Goal: Transaction & Acquisition: Purchase product/service

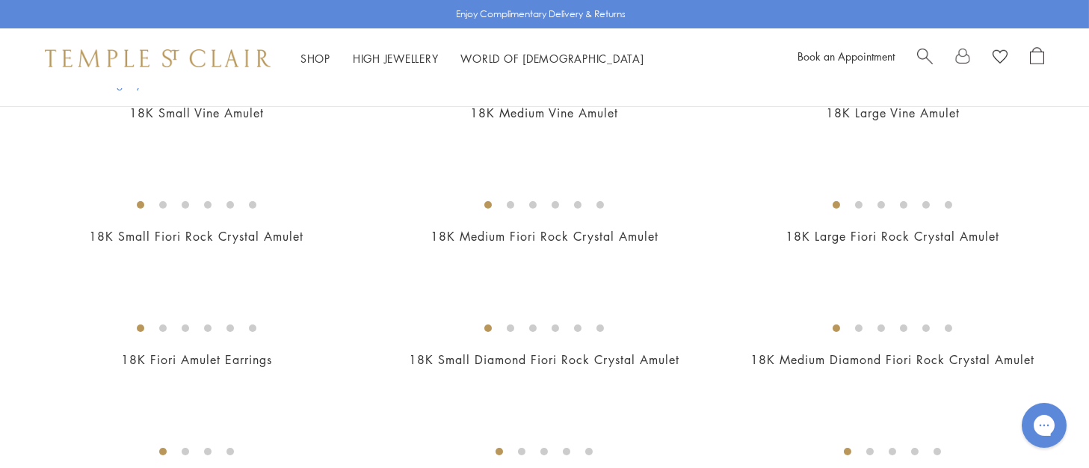
scroll to position [248, 0]
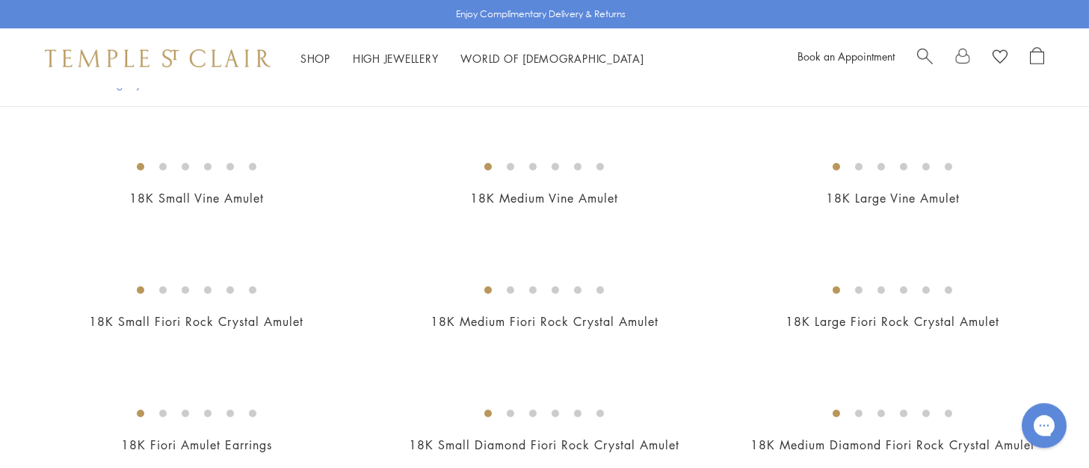
click at [0, 0] on img at bounding box center [0, 0] width 0 height 0
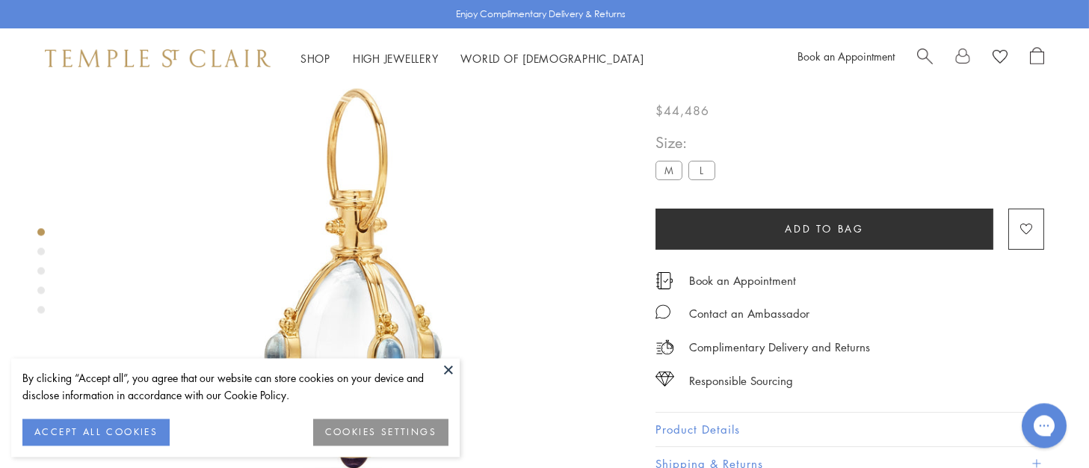
click at [444, 376] on button at bounding box center [448, 369] width 22 height 22
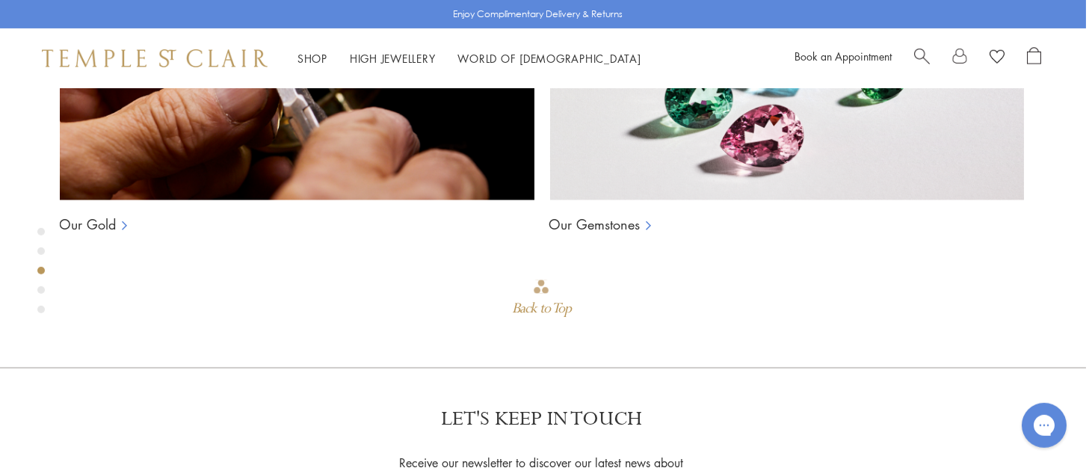
scroll to position [1211, 3]
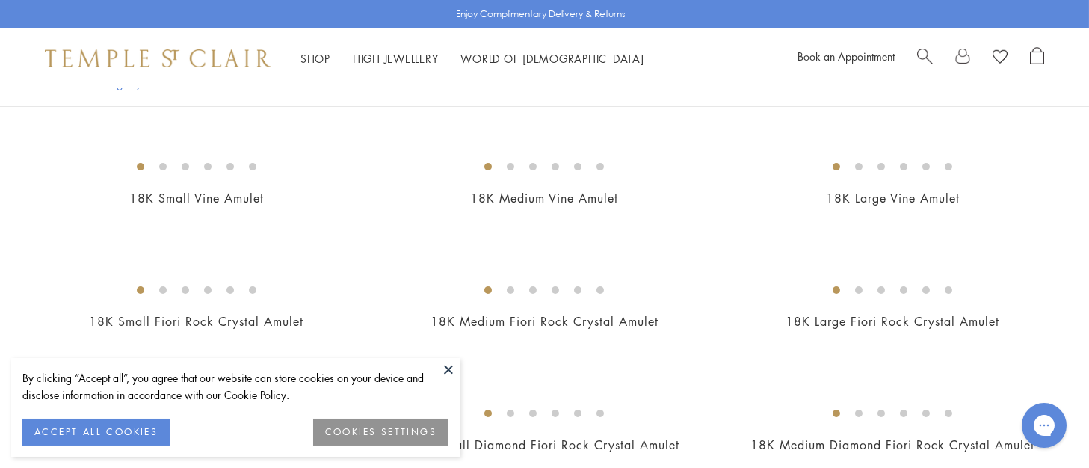
scroll to position [248, 0]
click at [451, 368] on button at bounding box center [448, 369] width 22 height 22
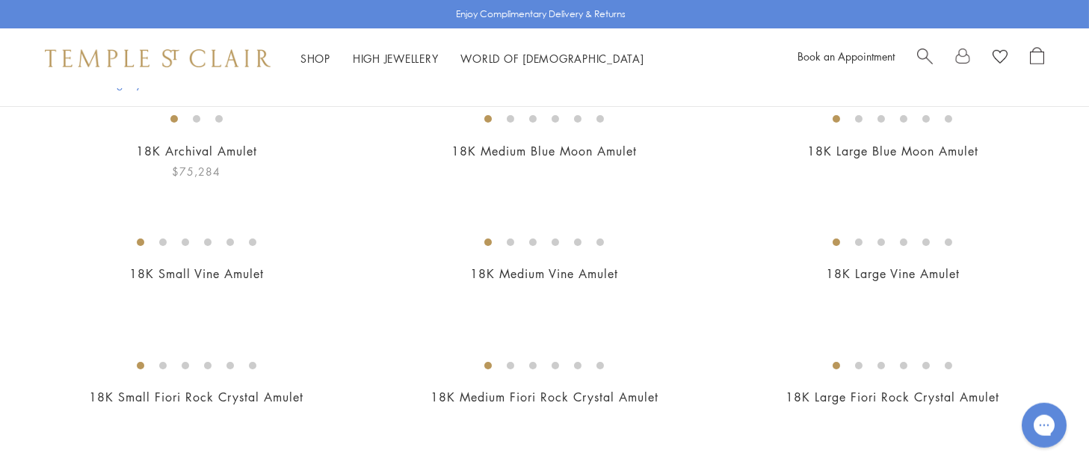
scroll to position [172, 0]
